Goal: Use online tool/utility: Utilize a website feature to perform a specific function

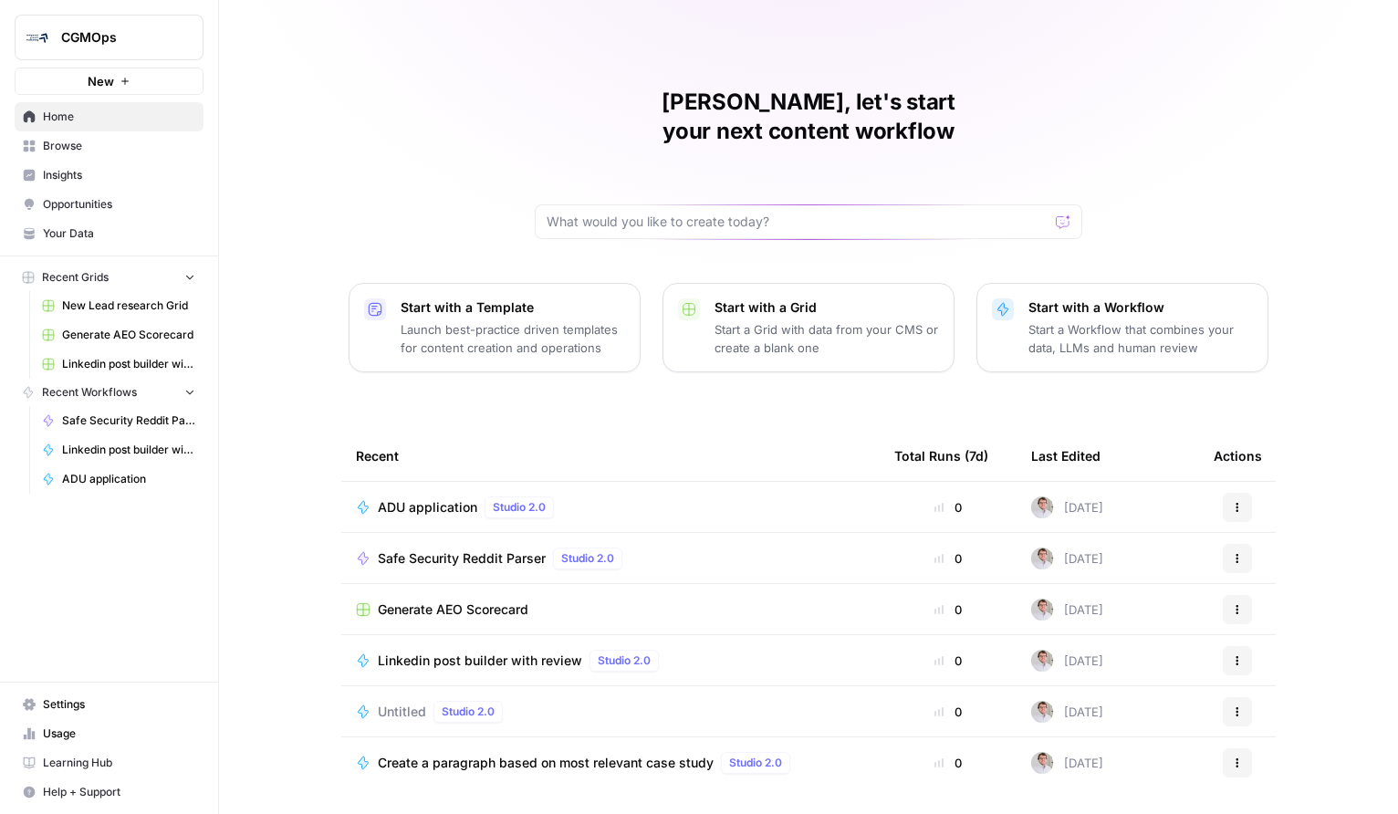
click at [130, 367] on span "Linkedin post builder with review Grid" at bounding box center [128, 364] width 133 height 16
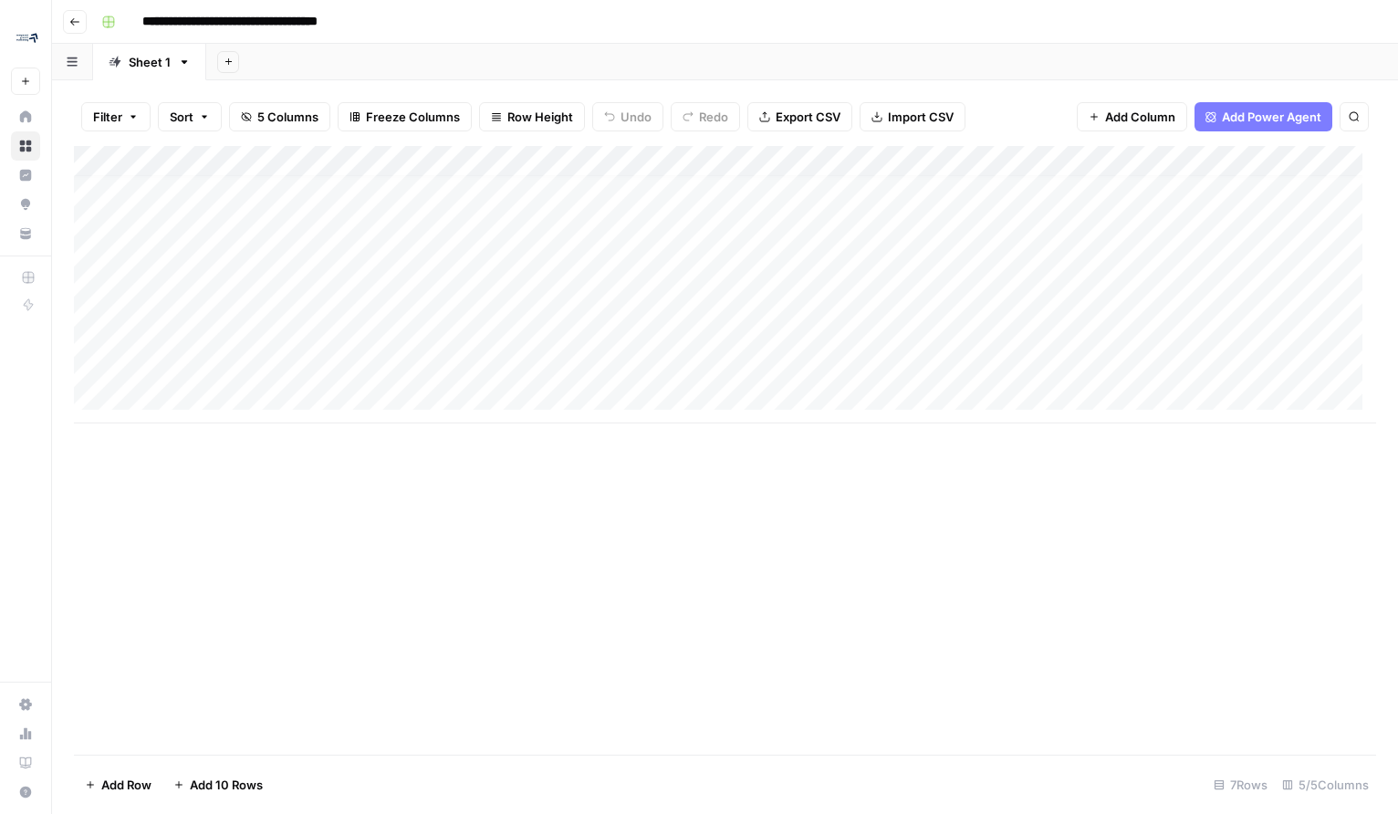
scroll to position [14, 0]
click at [71, 13] on button "Go back" at bounding box center [75, 22] width 24 height 24
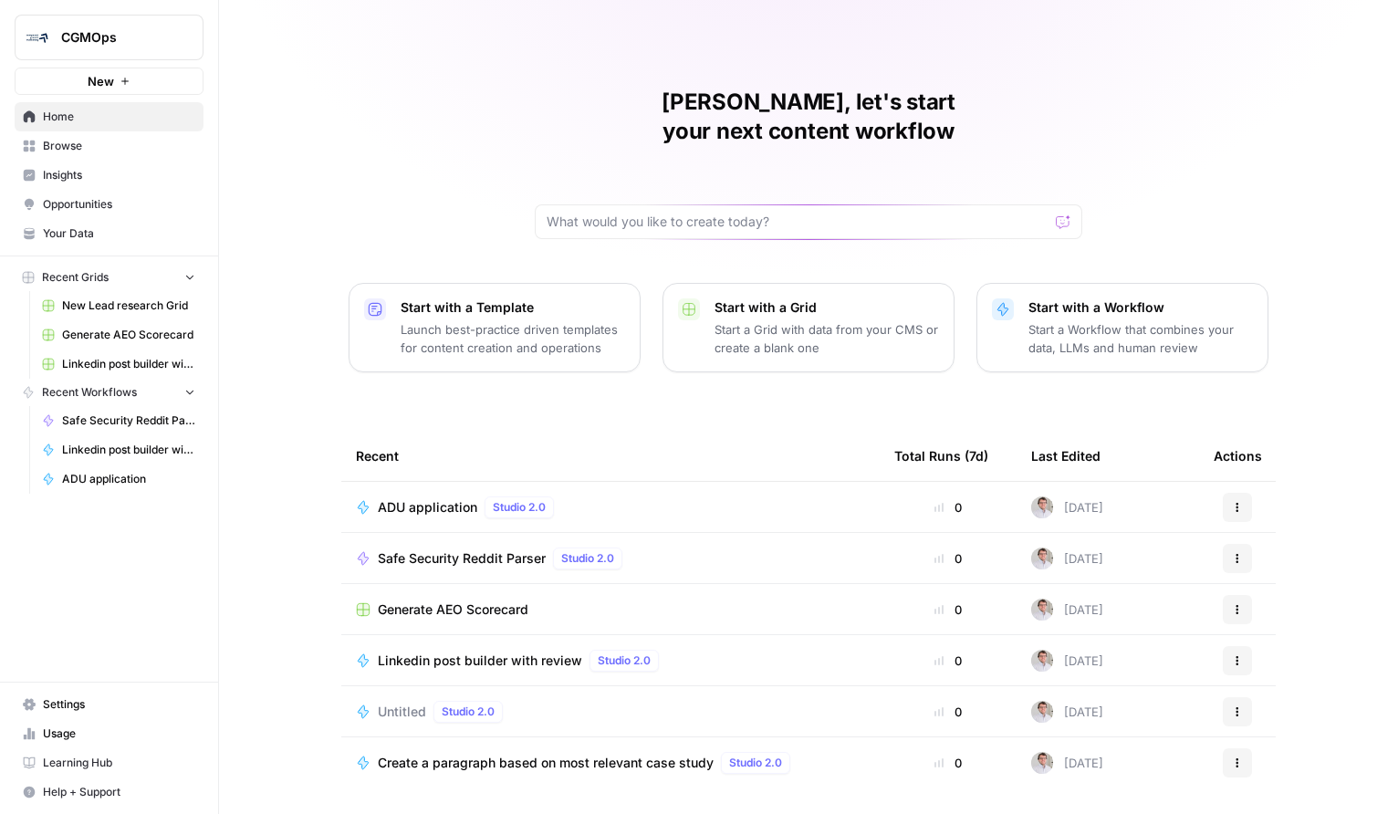
click at [458, 652] on span "Linkedin post builder with review" at bounding box center [480, 661] width 204 height 18
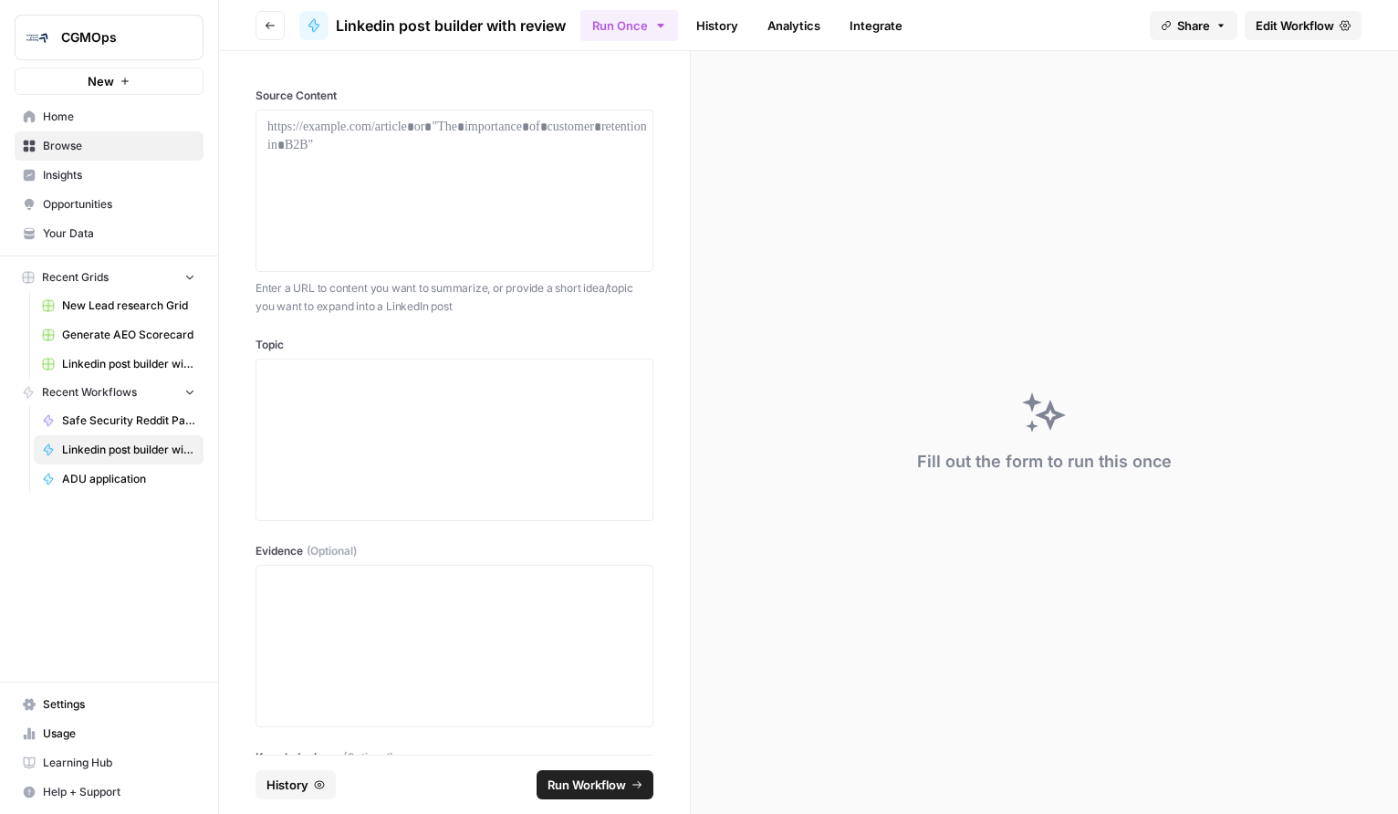
click at [721, 25] on link "History" at bounding box center [717, 25] width 64 height 29
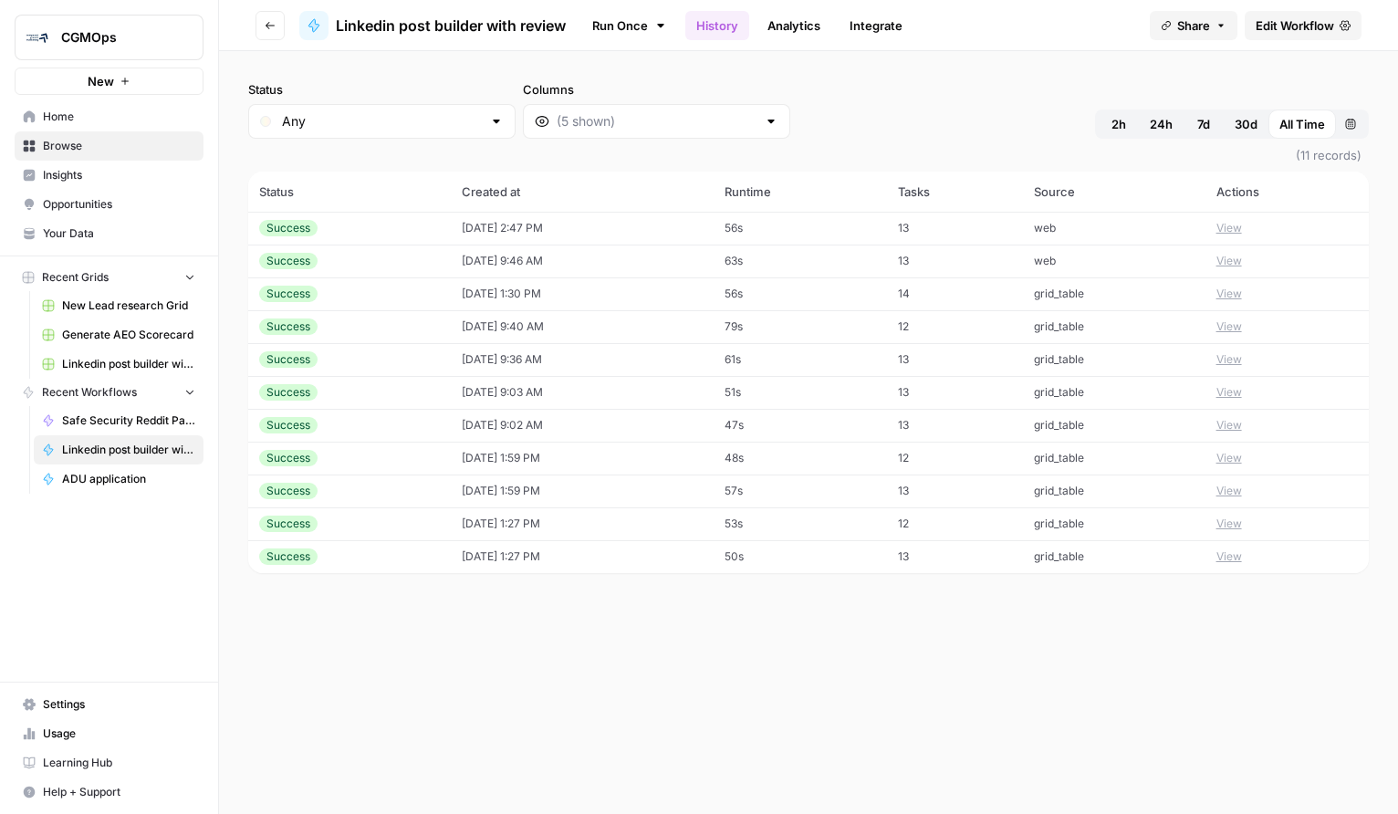
click at [557, 224] on td "[DATE] 2:47 PM" at bounding box center [582, 228] width 263 height 33
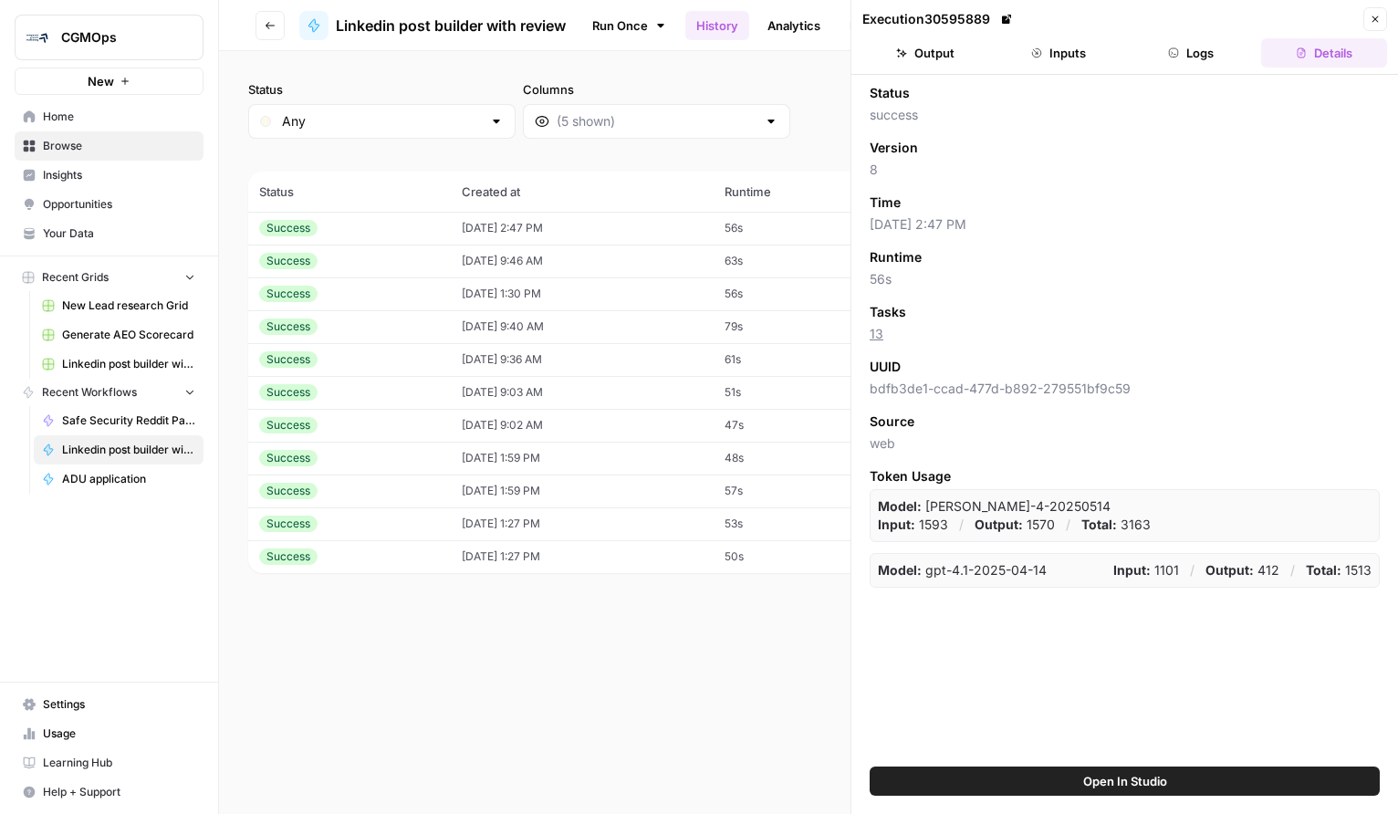
click at [956, 60] on button "Output" at bounding box center [926, 52] width 126 height 29
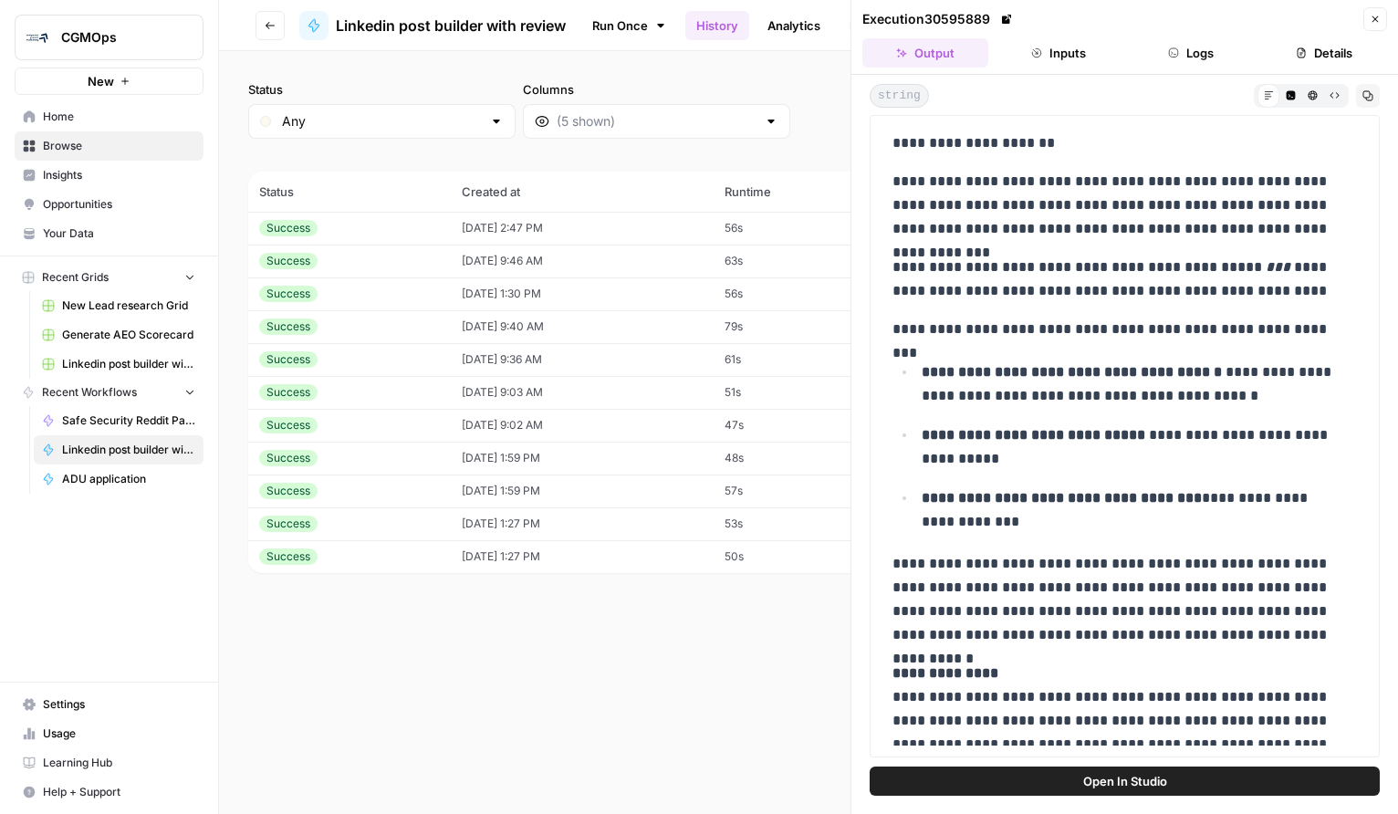
scroll to position [684, 0]
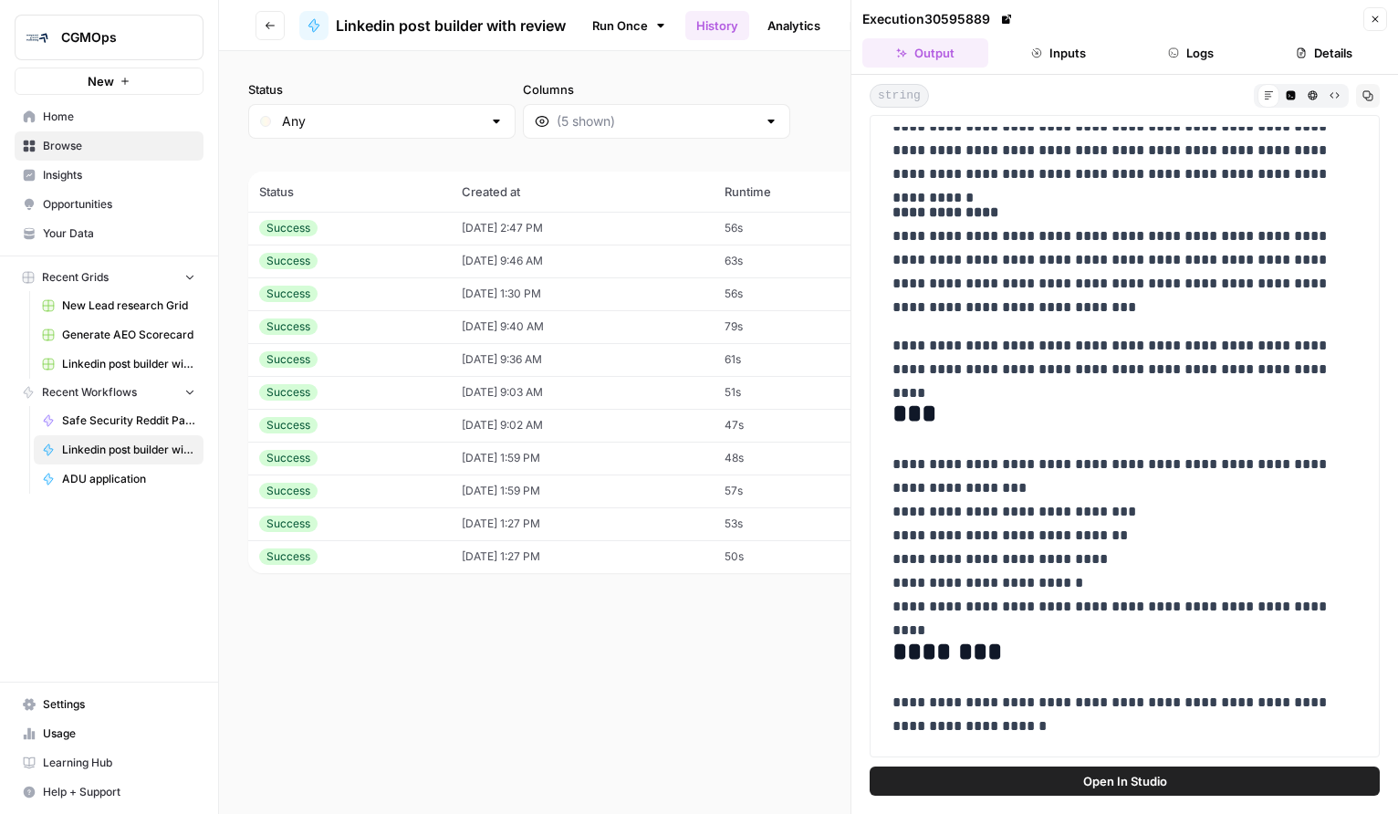
drag, startPoint x: 887, startPoint y: 151, endPoint x: 1298, endPoint y: 155, distance: 410.8
click at [1298, 155] on div "**********" at bounding box center [1125, 94] width 486 height 1302
